Goal: Transaction & Acquisition: Book appointment/travel/reservation

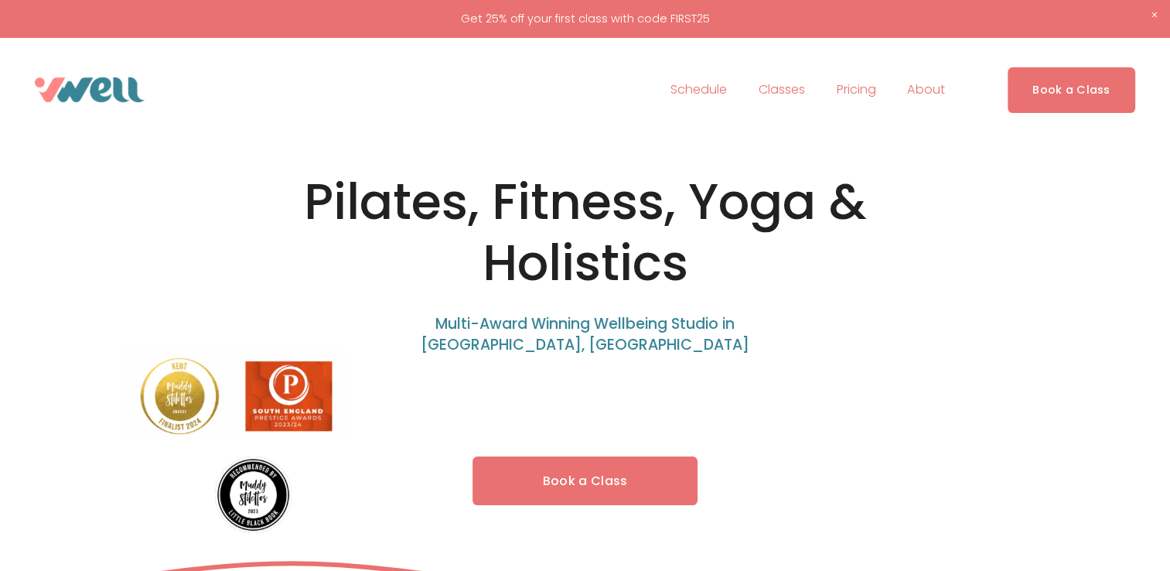
click at [1079, 97] on link "Book a Class" at bounding box center [1071, 90] width 128 height 46
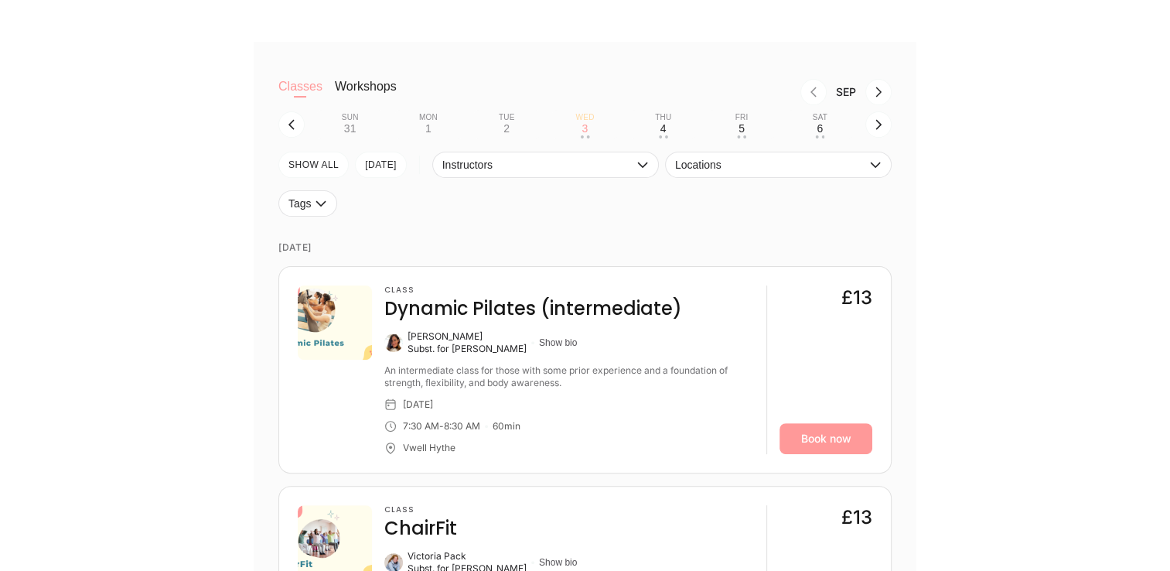
scroll to position [474, 0]
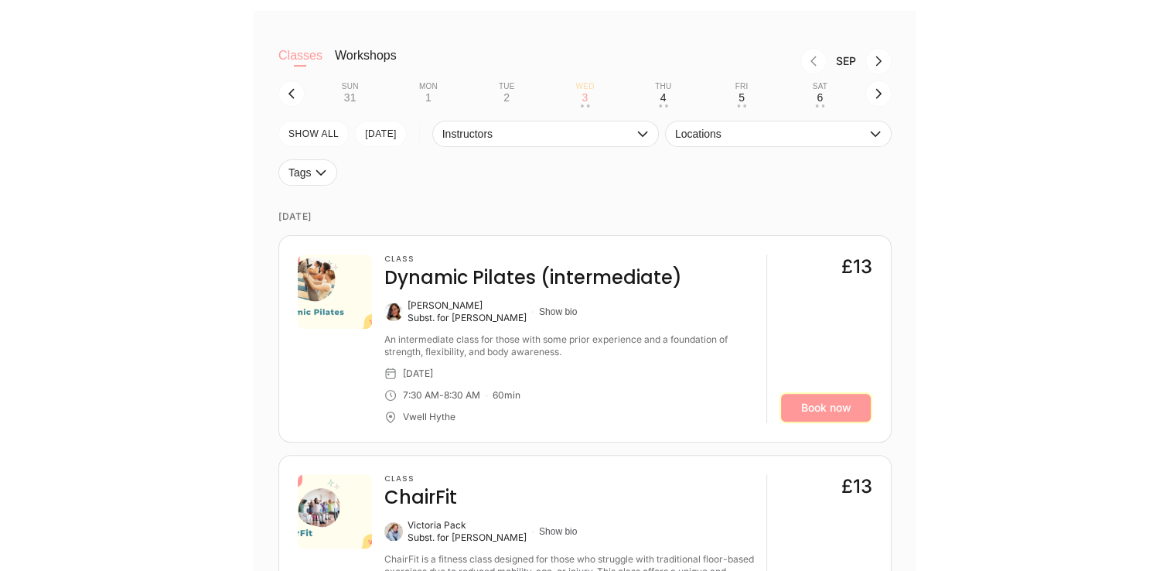
click at [848, 416] on link "Book now" at bounding box center [825, 407] width 93 height 31
